Goal: Find contact information: Find contact information

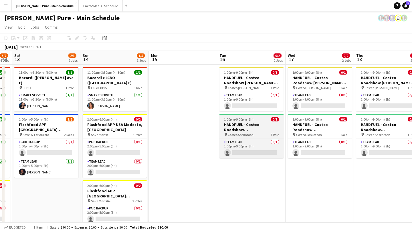
scroll to position [0, 206]
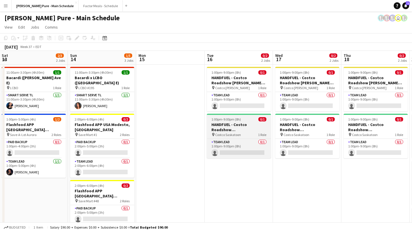
click at [213, 120] on span "1:00pm-9:00pm (8h)" at bounding box center [225, 119] width 29 height 4
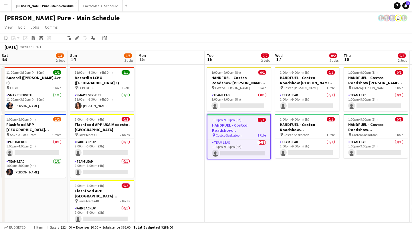
click at [78, 34] on app-toolbar "Copy Paste Paste Command V Paste with crew Command Shift V Paste linked Job Del…" at bounding box center [206, 38] width 412 height 10
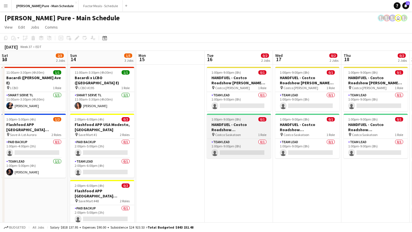
click at [220, 116] on app-job-card "1:00pm-9:00pm (8h) 0/1 HANDFUEL - Costco Roadshow Saskatoon, SK pin Costco Sask…" at bounding box center [239, 136] width 64 height 45
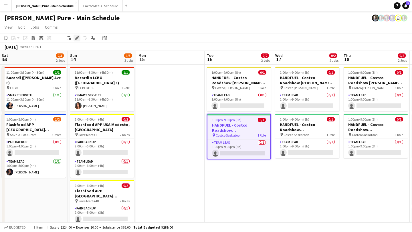
click at [78, 39] on icon "Edit" at bounding box center [77, 38] width 5 height 5
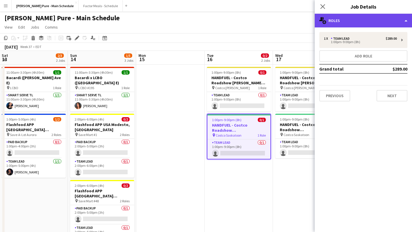
click at [376, 22] on div "multiple-users-add Roles" at bounding box center [363, 21] width 97 height 14
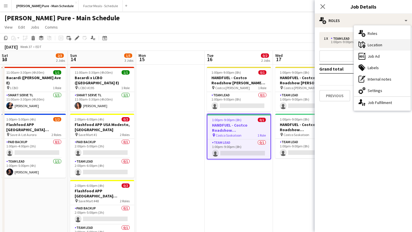
click at [380, 48] on div "maps-pin-1 Location" at bounding box center [382, 44] width 57 height 11
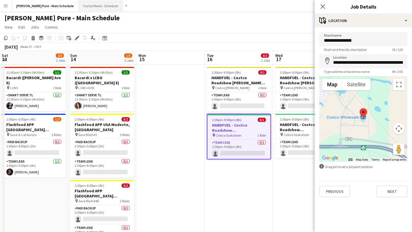
click at [80, 7] on button "Factor Meals - Schedule Close" at bounding box center [101, 5] width 44 height 11
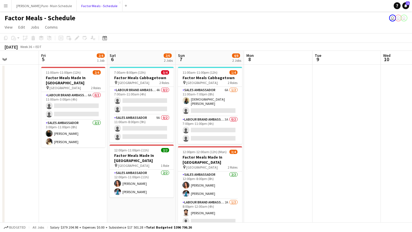
scroll to position [0, 147]
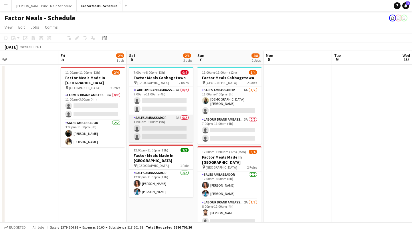
click at [163, 129] on app-card-role "Sales Ambassador 9A 0/2 11:00am-8:00pm (9h) single-neutral-actions single-neutr…" at bounding box center [161, 129] width 64 height 28
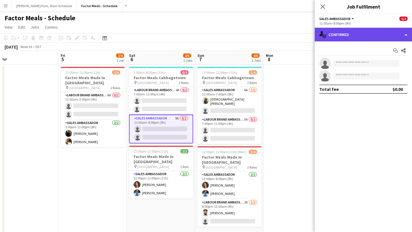
click at [378, 32] on div "single-neutral-actions-check-2 Confirmed" at bounding box center [363, 35] width 97 height 14
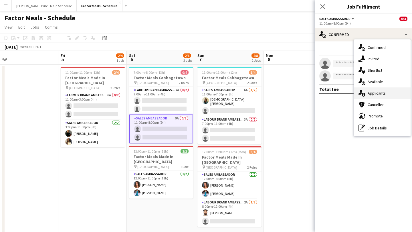
click at [383, 93] on div "single-neutral-actions-information Applicants" at bounding box center [382, 93] width 57 height 11
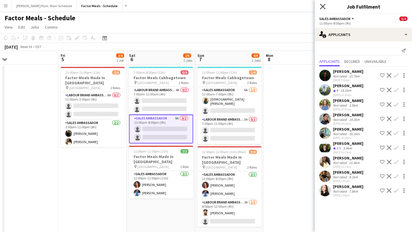
click at [322, 7] on icon "Close pop-in" at bounding box center [322, 6] width 5 height 5
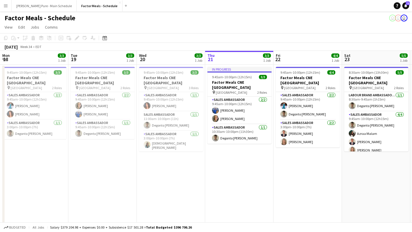
scroll to position [0, 137]
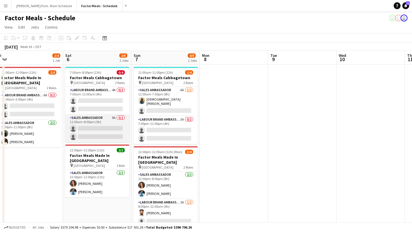
click at [97, 129] on app-card-role "Sales Ambassador 9A 0/2 11:00am-8:00pm (9h) single-neutral-actions single-neutr…" at bounding box center [97, 129] width 64 height 28
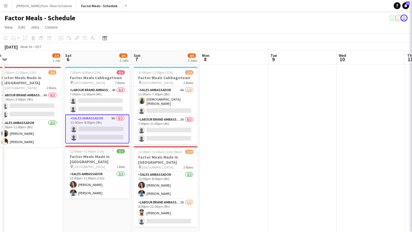
scroll to position [0, 142]
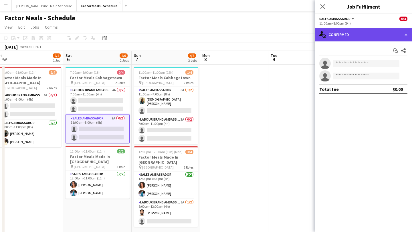
click at [392, 35] on div "single-neutral-actions-check-2 Confirmed" at bounding box center [363, 35] width 97 height 14
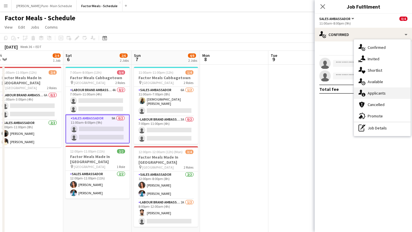
click at [388, 92] on div "single-neutral-actions-information Applicants" at bounding box center [382, 93] width 57 height 11
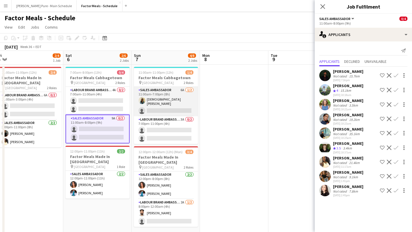
click at [180, 103] on app-card-role "Sales Ambassador 6A [DATE] 11:00am-7:00pm (8h) [DEMOGRAPHIC_DATA][GEOGRAPHIC_DA…" at bounding box center [166, 101] width 64 height 29
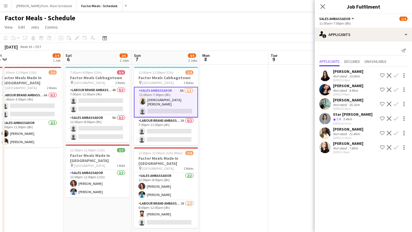
click at [7, 7] on app-icon "Menu" at bounding box center [5, 5] width 5 height 5
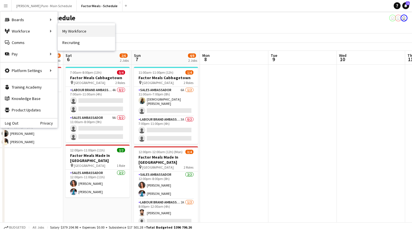
click at [86, 33] on link "My Workforce" at bounding box center [86, 30] width 57 height 11
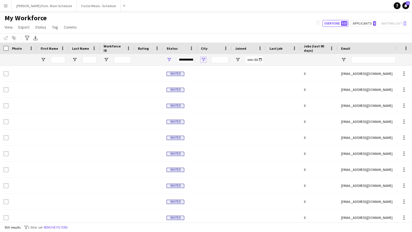
click at [204, 59] on span "Open Filter Menu" at bounding box center [203, 59] width 5 height 5
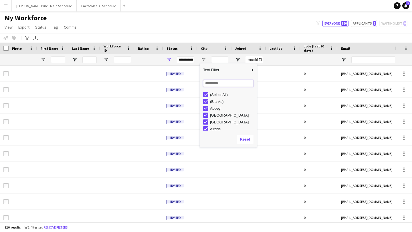
drag, startPoint x: 219, startPoint y: 84, endPoint x: 219, endPoint y: 81, distance: 3.1
click at [219, 84] on input "Search filter values" at bounding box center [228, 83] width 50 height 7
type input "***"
type input "**********"
click at [247, 139] on button "Reset" at bounding box center [245, 139] width 17 height 9
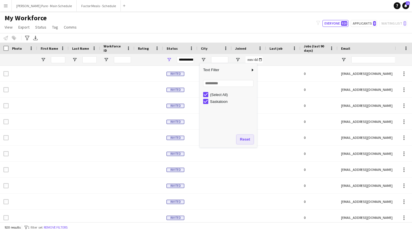
click at [247, 139] on button "Reset" at bounding box center [245, 139] width 17 height 9
type input "***"
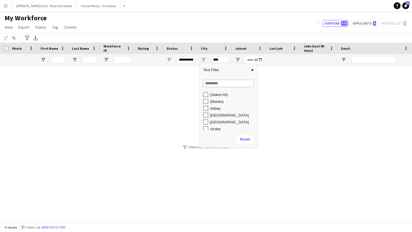
click at [219, 83] on input "Search filter values" at bounding box center [228, 83] width 50 height 7
type input "****"
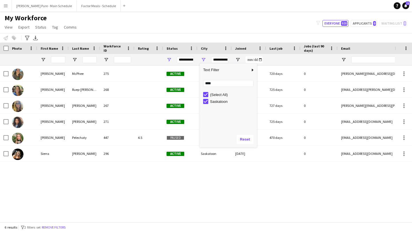
click at [147, 185] on div "[PERSON_NAME] 275 Active [GEOGRAPHIC_DATA] [DATE] 720 days 0 [PERSON_NAME][EMAI…" at bounding box center [197, 144] width 395 height 156
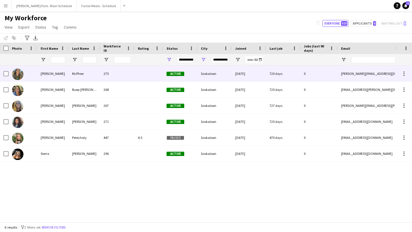
click at [18, 75] on img at bounding box center [17, 74] width 11 height 11
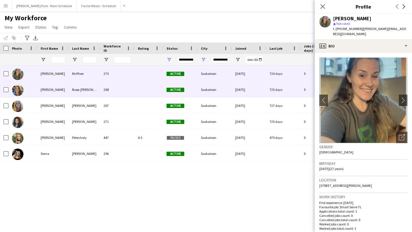
click at [16, 89] on img at bounding box center [17, 90] width 11 height 11
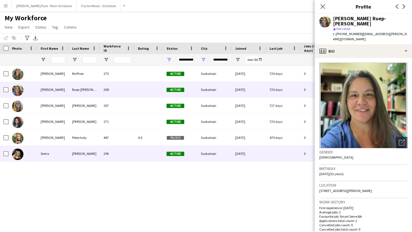
click at [17, 154] on img at bounding box center [17, 154] width 11 height 11
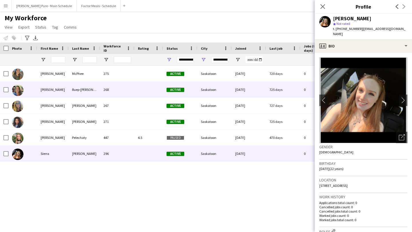
click at [19, 88] on img at bounding box center [17, 90] width 11 height 11
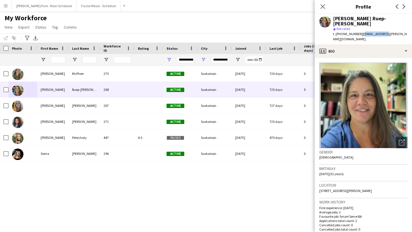
drag, startPoint x: 381, startPoint y: 29, endPoint x: 358, endPoint y: 31, distance: 22.6
click at [358, 32] on span "| [EMAIL_ADDRESS][PERSON_NAME][DOMAIN_NAME]" at bounding box center [370, 36] width 74 height 9
copy span "[EMAIL_ADDRESS][PERSON_NAME][DOMAIN_NAME]"
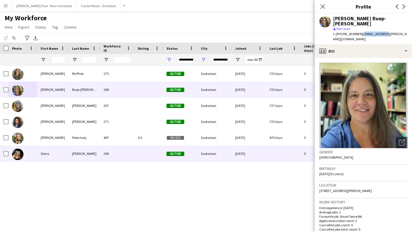
click at [12, 154] on img at bounding box center [17, 154] width 11 height 11
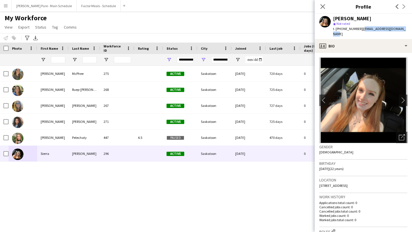
drag, startPoint x: 397, startPoint y: 28, endPoint x: 359, endPoint y: 31, distance: 38.7
click at [359, 31] on div "t. [PHONE_NUMBER] | [EMAIL_ADDRESS][DOMAIN_NAME]" at bounding box center [370, 31] width 74 height 10
copy span "[EMAIL_ADDRESS][DOMAIN_NAME]"
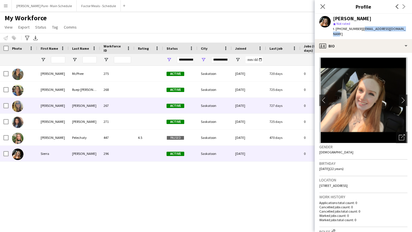
click at [18, 106] on img at bounding box center [17, 106] width 11 height 11
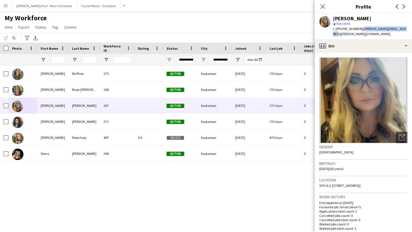
drag, startPoint x: 399, startPoint y: 28, endPoint x: 359, endPoint y: 30, distance: 40.4
click at [359, 30] on div "[PERSON_NAME] star Not rated t. [PHONE_NUMBER] | [PERSON_NAME][EMAIL_ADDRESS][P…" at bounding box center [363, 26] width 97 height 25
copy span "[PERSON_NAME][EMAIL_ADDRESS][PERSON_NAME][DOMAIN_NAME]"
click at [204, 60] on span "Open Filter Menu" at bounding box center [203, 59] width 5 height 5
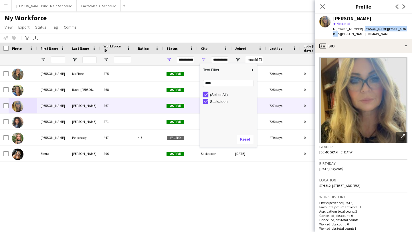
type input "***"
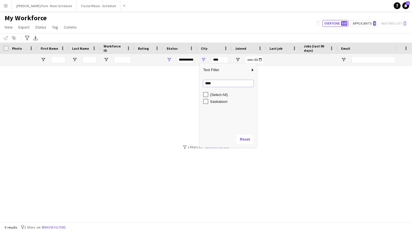
drag, startPoint x: 217, startPoint y: 86, endPoint x: 180, endPoint y: 84, distance: 36.9
click at [180, 84] on div "Drag here to set row groups Photo Title Full Name First Name Last Name Workforc…" at bounding box center [206, 133] width 412 height 180
type input "*****"
click at [209, 104] on div "[PERSON_NAME]" at bounding box center [230, 101] width 54 height 7
type input "**********"
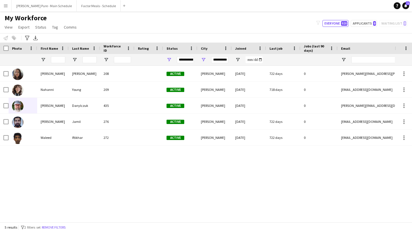
click at [111, 173] on div "[PERSON_NAME] 208 Active [PERSON_NAME] [DATE] 722 days 0 [EMAIL_ADDRESS][PERSON…" at bounding box center [197, 144] width 395 height 156
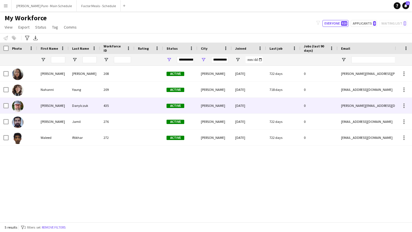
click at [20, 106] on img at bounding box center [17, 106] width 11 height 11
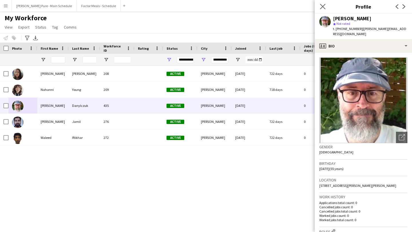
click at [319, 7] on app-icon "Close pop-in" at bounding box center [323, 7] width 8 height 8
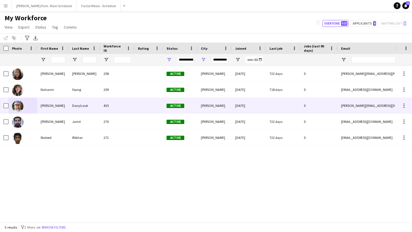
click at [17, 104] on img at bounding box center [17, 106] width 11 height 11
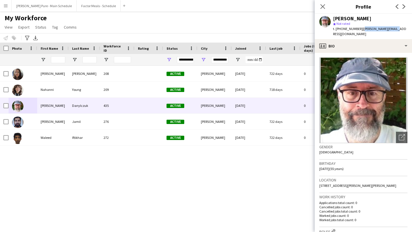
drag, startPoint x: 392, startPoint y: 28, endPoint x: 359, endPoint y: 30, distance: 33.0
click at [359, 30] on div "[PERSON_NAME] star Not rated t. [PHONE_NUMBER] | [PERSON_NAME][EMAIL_ADDRESS][D…" at bounding box center [363, 26] width 97 height 25
copy span "[PERSON_NAME][EMAIL_ADDRESS][DOMAIN_NAME]"
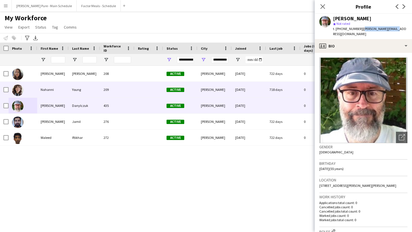
click at [17, 86] on img at bounding box center [17, 90] width 11 height 11
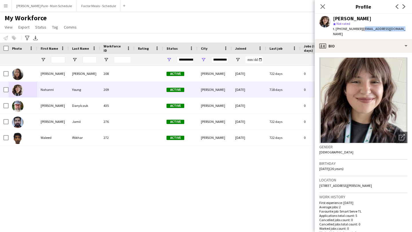
drag, startPoint x: 398, startPoint y: 29, endPoint x: 359, endPoint y: 31, distance: 38.9
click at [359, 31] on div "Nahanni Young star Not rated t. [PHONE_NUMBER] | [EMAIL_ADDRESS][DOMAIN_NAME]" at bounding box center [363, 26] width 97 height 25
copy span "[EMAIL_ADDRESS][DOMAIN_NAME]"
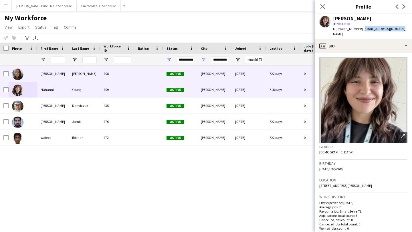
click at [21, 75] on img at bounding box center [17, 74] width 11 height 11
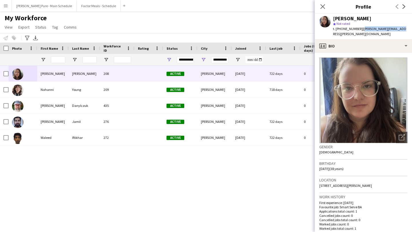
drag, startPoint x: 395, startPoint y: 29, endPoint x: 358, endPoint y: 29, distance: 37.8
click at [358, 29] on div "[PERSON_NAME] star Not rated t. [PHONE_NUMBER] | [PERSON_NAME][EMAIL_ADDRESS][P…" at bounding box center [363, 26] width 97 height 25
copy span "[PERSON_NAME][EMAIL_ADDRESS][PERSON_NAME][DOMAIN_NAME]"
click at [322, 8] on icon "Close pop-in" at bounding box center [322, 6] width 5 height 5
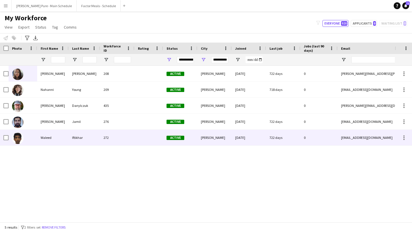
click at [19, 138] on img at bounding box center [17, 138] width 11 height 11
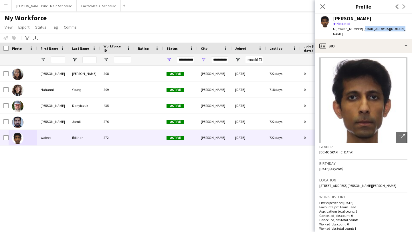
drag, startPoint x: 397, startPoint y: 30, endPoint x: 359, endPoint y: 31, distance: 38.3
click at [359, 31] on div "[PERSON_NAME] star Not rated t. [PHONE_NUMBER] | [EMAIL_ADDRESS][DOMAIN_NAME]" at bounding box center [363, 26] width 97 height 25
copy span "[EMAIL_ADDRESS][DOMAIN_NAME]"
click at [382, 29] on span "| [EMAIL_ADDRESS][DOMAIN_NAME]" at bounding box center [369, 31] width 72 height 9
drag, startPoint x: 398, startPoint y: 28, endPoint x: 358, endPoint y: 29, distance: 39.2
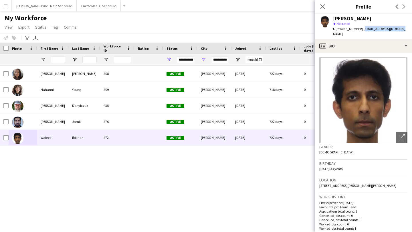
click at [358, 29] on div "[PERSON_NAME] star Not rated t. [PHONE_NUMBER] | [EMAIL_ADDRESS][DOMAIN_NAME]" at bounding box center [363, 26] width 97 height 25
copy span "[EMAIL_ADDRESS][DOMAIN_NAME]"
click at [324, 6] on icon at bounding box center [322, 6] width 5 height 5
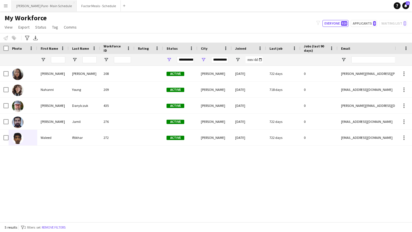
click at [40, 9] on button "[PERSON_NAME] Pure - Main Schedule Close" at bounding box center [44, 5] width 65 height 11
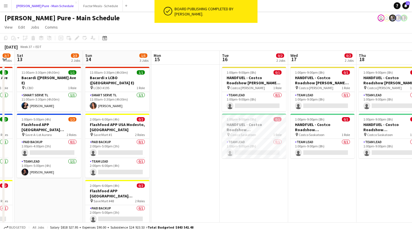
scroll to position [0, 259]
